Goal: Find specific page/section: Find specific page/section

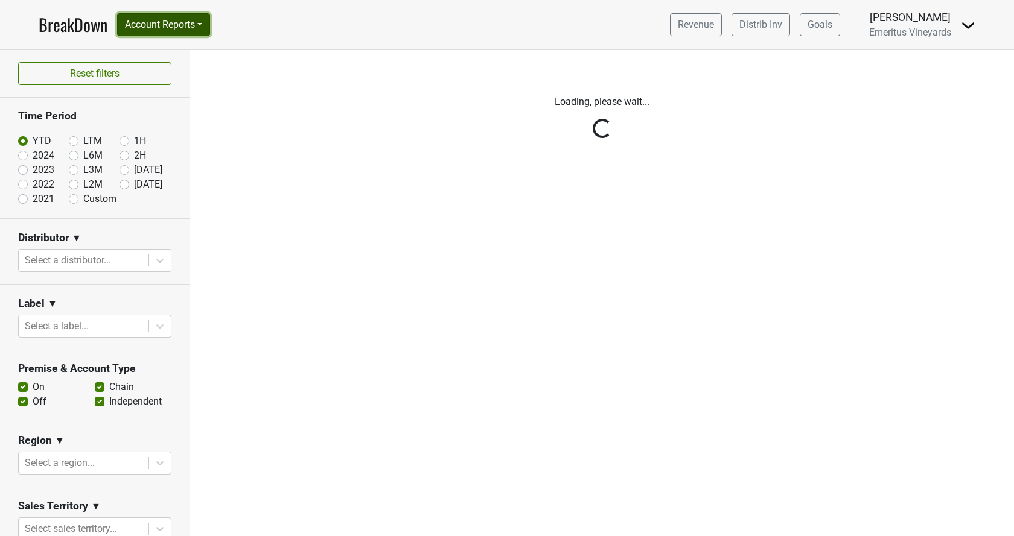
click at [145, 23] on button "Account Reports" at bounding box center [163, 24] width 93 height 23
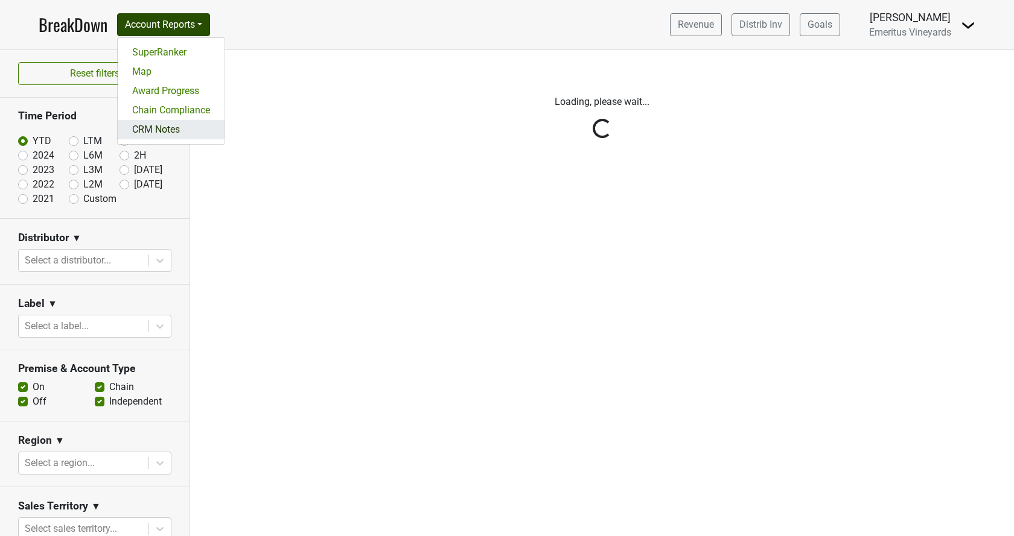
click at [158, 131] on link "CRM Notes" at bounding box center [171, 129] width 107 height 19
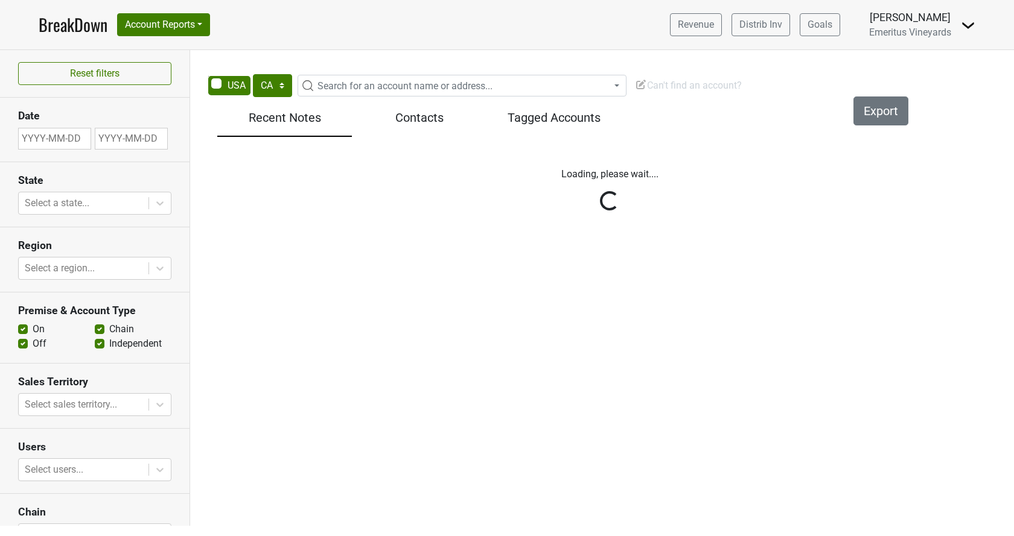
select select "CA"
click at [393, 87] on span "Search for an account name or address..." at bounding box center [404, 85] width 175 height 11
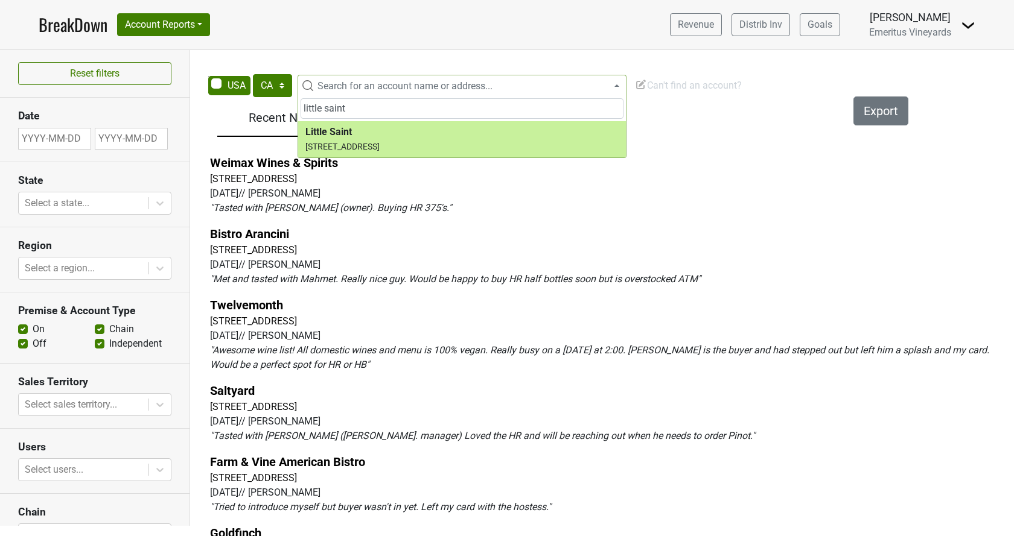
type input "little saint"
select select "123836559"
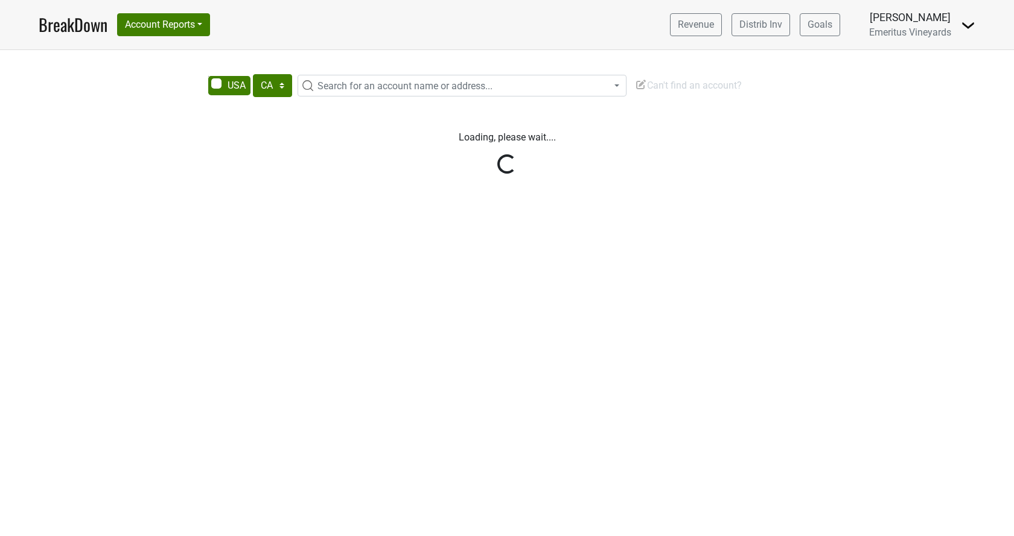
select select "CA"
